Goal: Browse casually: Explore the website without a specific task or goal

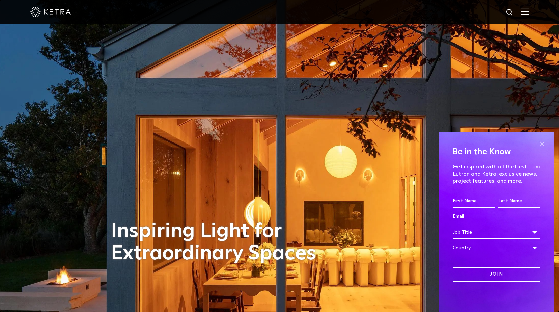
click at [541, 144] on span at bounding box center [542, 144] width 10 height 10
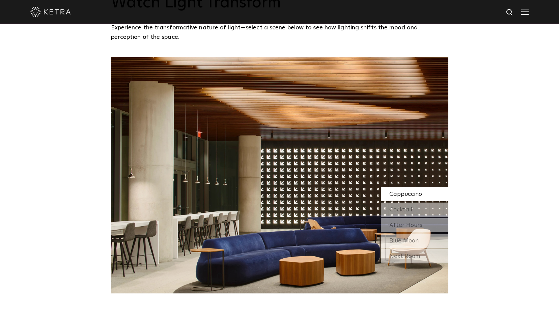
scroll to position [573, 0]
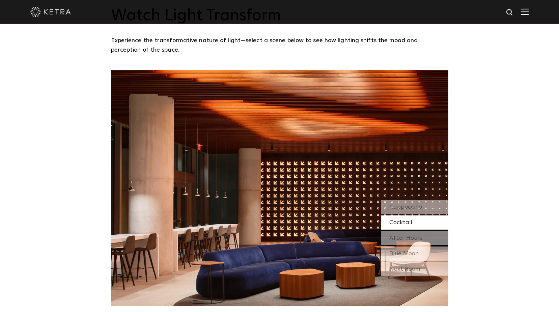
click at [396, 223] on span "Cocktail" at bounding box center [400, 222] width 23 height 6
click at [399, 237] on span "After Hours" at bounding box center [405, 238] width 33 height 6
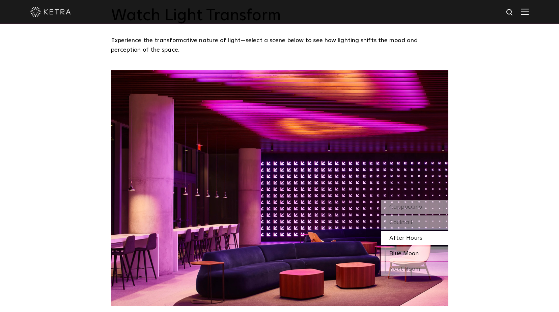
click at [402, 250] on span "Blue Moon" at bounding box center [403, 253] width 29 height 6
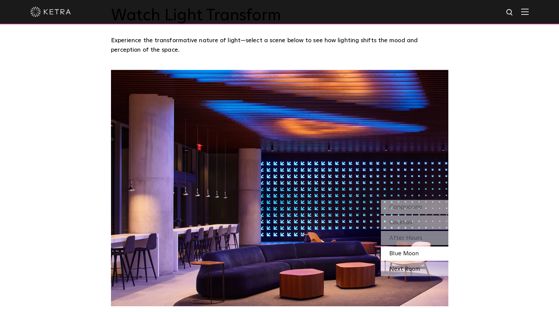
click at [403, 269] on div "Next Room" at bounding box center [414, 269] width 67 height 14
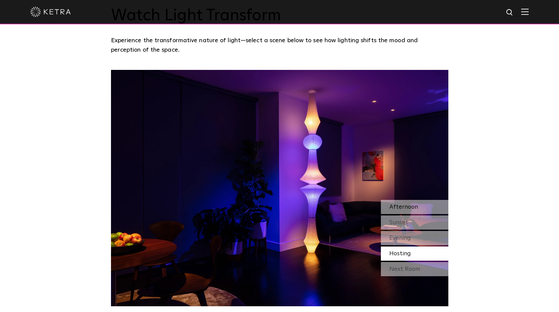
click at [413, 204] on span "Afternoon" at bounding box center [403, 207] width 29 height 6
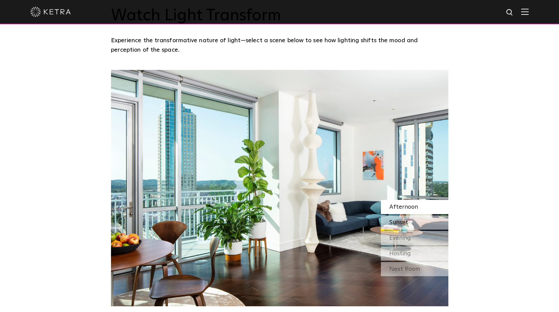
click at [406, 219] on span "Sunset" at bounding box center [398, 222] width 19 height 6
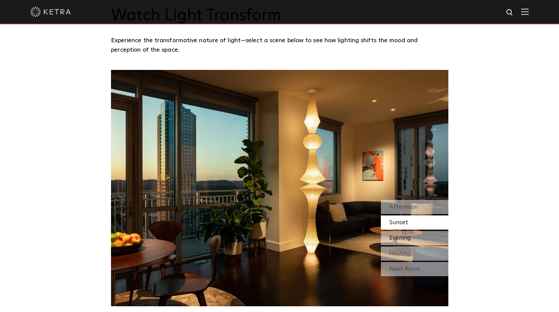
click at [399, 240] on span "Evening" at bounding box center [400, 238] width 22 height 6
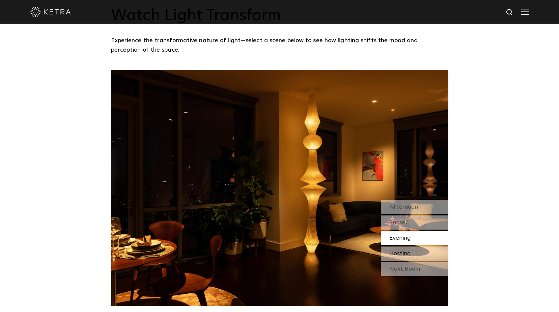
click at [401, 255] on span "Hosting" at bounding box center [400, 253] width 22 height 6
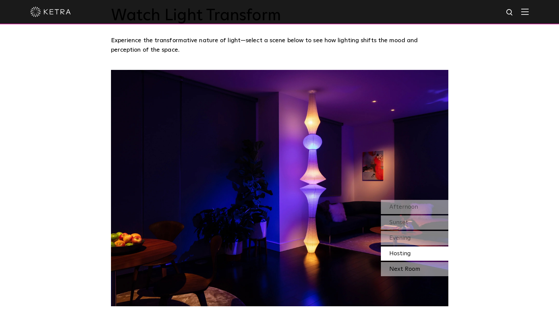
click at [401, 269] on div "Next Room" at bounding box center [414, 269] width 67 height 14
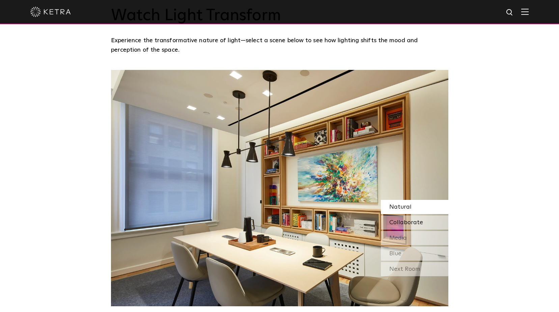
click at [401, 225] on span "Collaborate" at bounding box center [406, 222] width 34 height 6
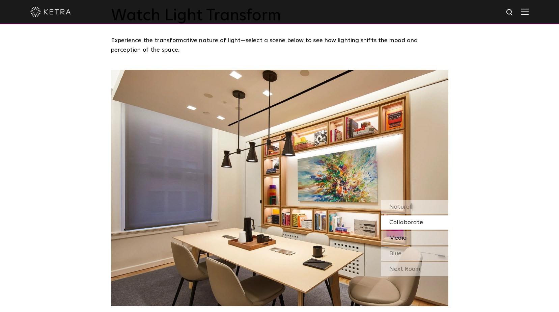
click at [405, 233] on div "Media" at bounding box center [414, 238] width 67 height 14
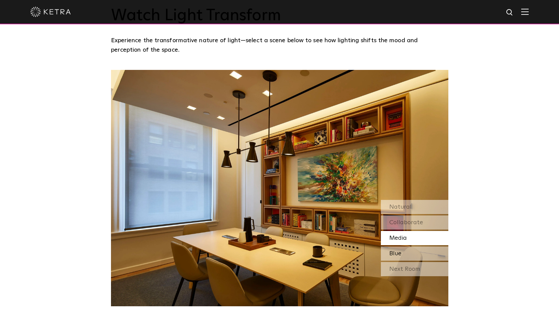
click at [411, 250] on div "Blue" at bounding box center [414, 253] width 67 height 14
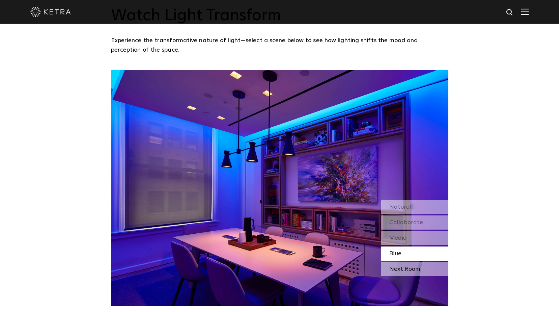
click at [400, 271] on div "Next Room" at bounding box center [414, 269] width 67 height 14
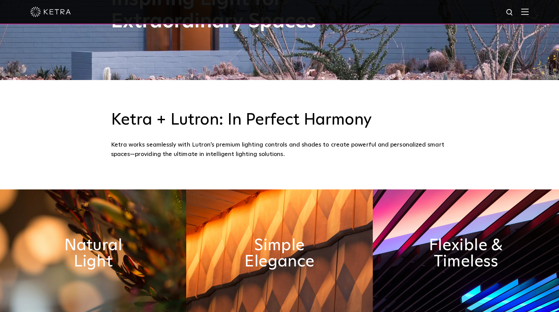
scroll to position [304, 0]
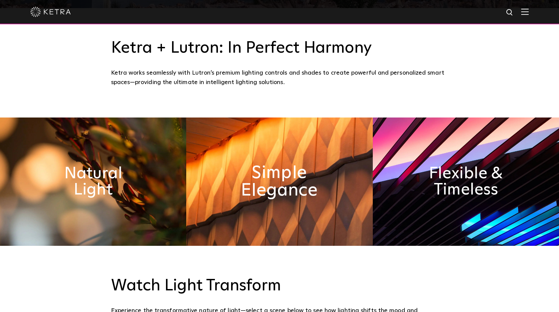
click at [248, 182] on h2 "Simple Elegance" at bounding box center [280, 181] width 102 height 35
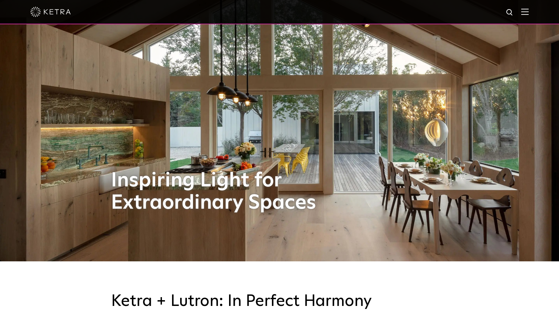
scroll to position [0, 0]
